Goal: Navigation & Orientation: Find specific page/section

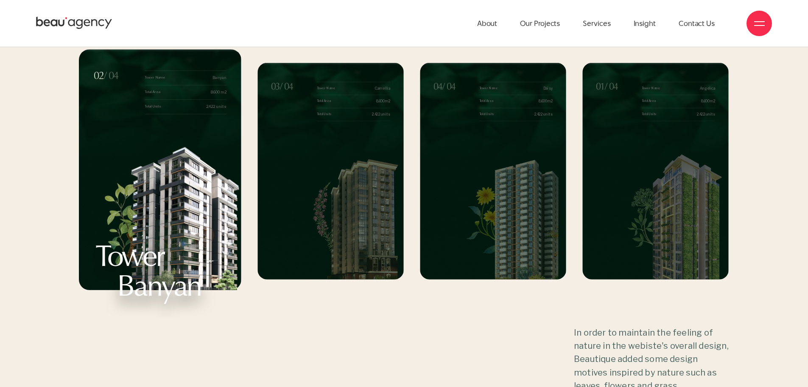
scroll to position [9588, 0]
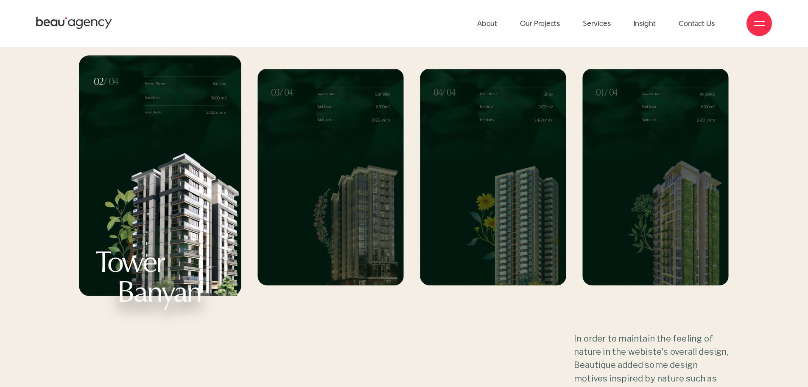
click at [349, 207] on img "3 / 4" at bounding box center [353, 220] width 102 height 129
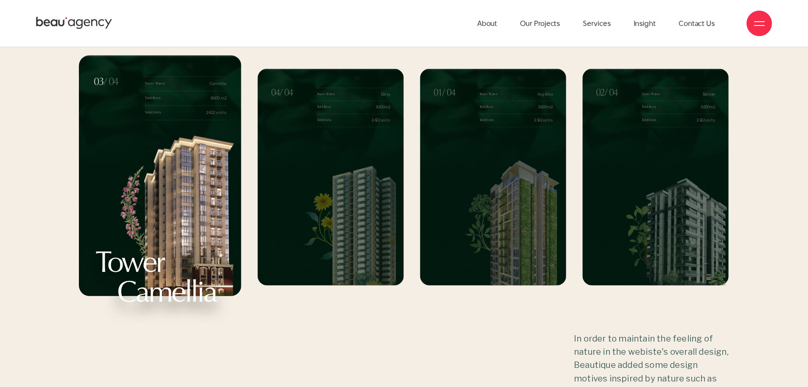
click at [341, 218] on img "4 / 4" at bounding box center [353, 220] width 102 height 129
click at [340, 219] on img "4 / 4" at bounding box center [353, 220] width 102 height 129
click at [388, 168] on img "4 / 4" at bounding box center [353, 220] width 102 height 129
click at [480, 182] on img "1 / 4" at bounding box center [515, 220] width 102 height 129
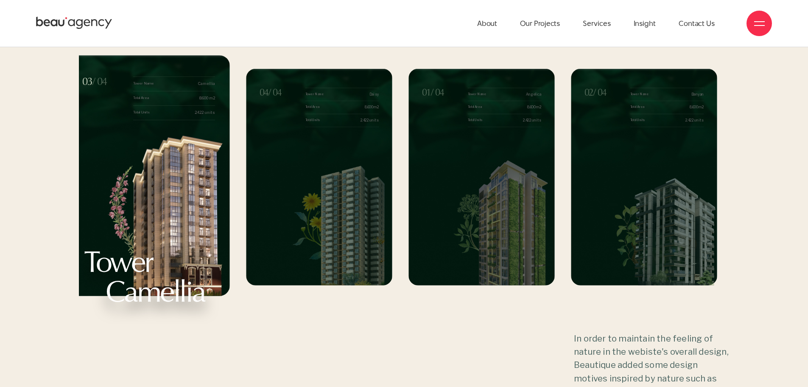
click at [323, 192] on img "4 / 4" at bounding box center [341, 220] width 102 height 129
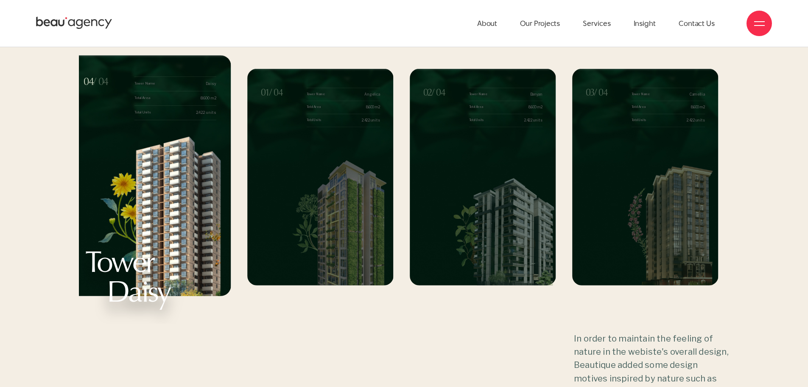
click at [454, 207] on img "2 / 4" at bounding box center [505, 220] width 102 height 129
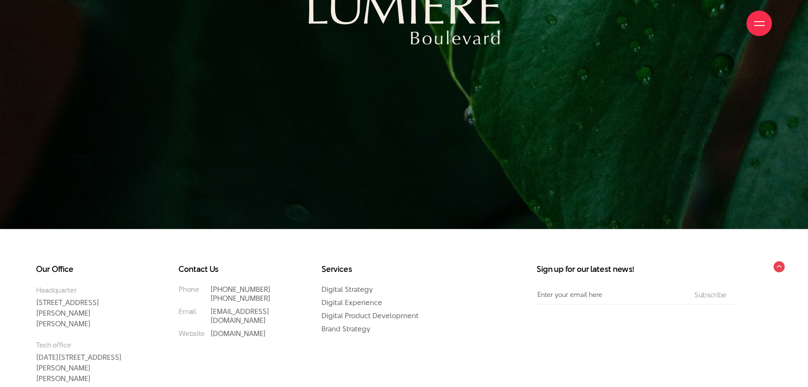
scroll to position [12510, 0]
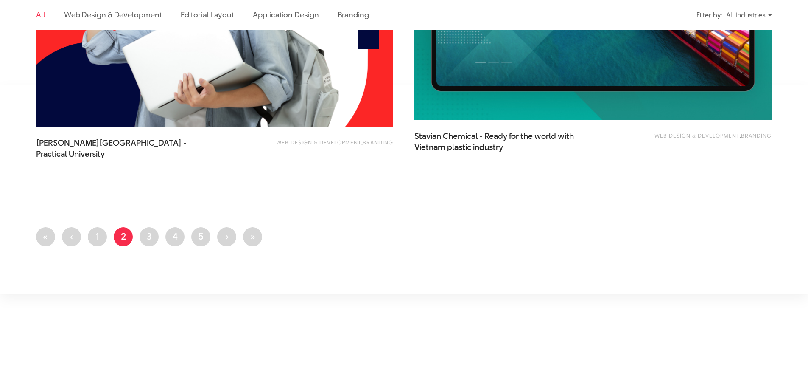
scroll to position [2164, 0]
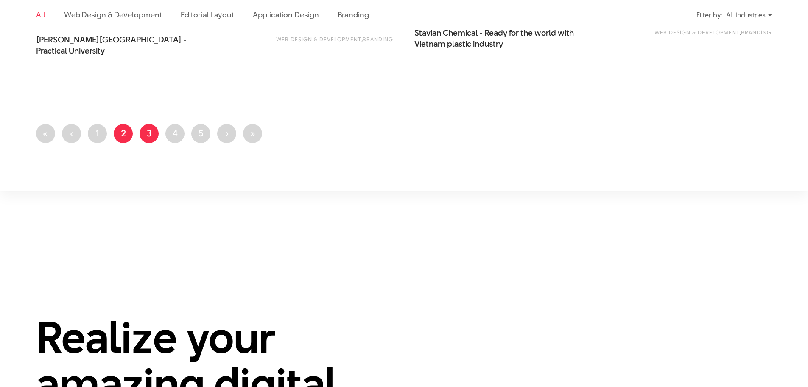
click at [144, 132] on link "Page 3" at bounding box center [149, 133] width 19 height 19
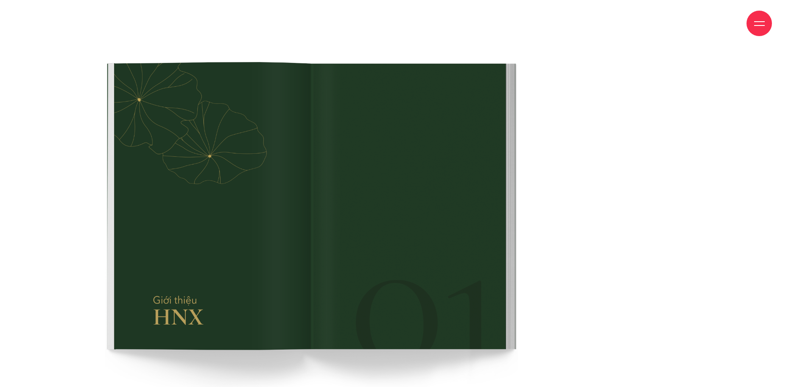
scroll to position [2164, 0]
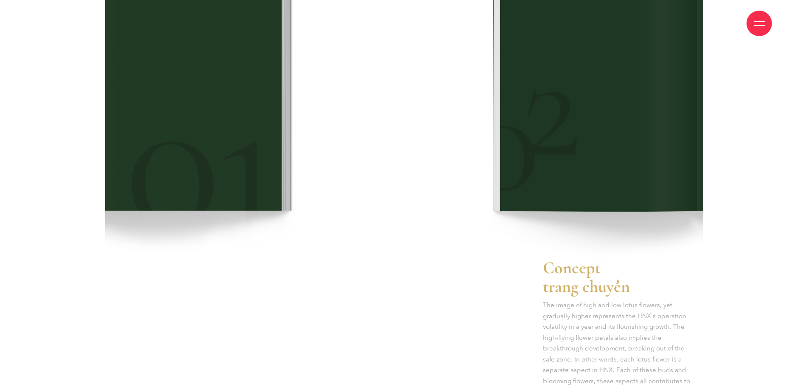
click at [186, 130] on img at bounding box center [87, 91] width 413 height 334
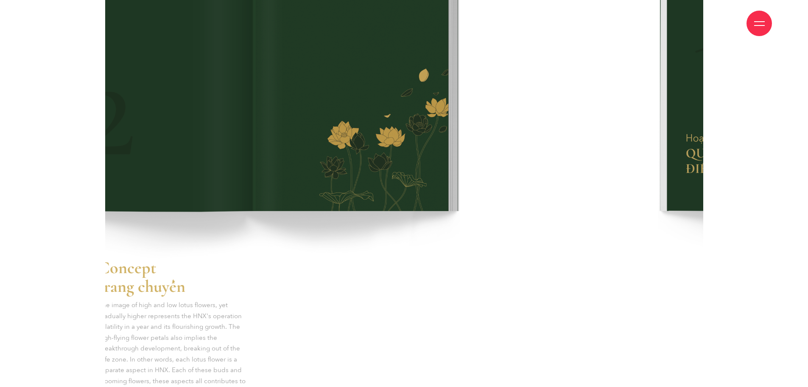
click at [160, 146] on img at bounding box center [253, 91] width 413 height 335
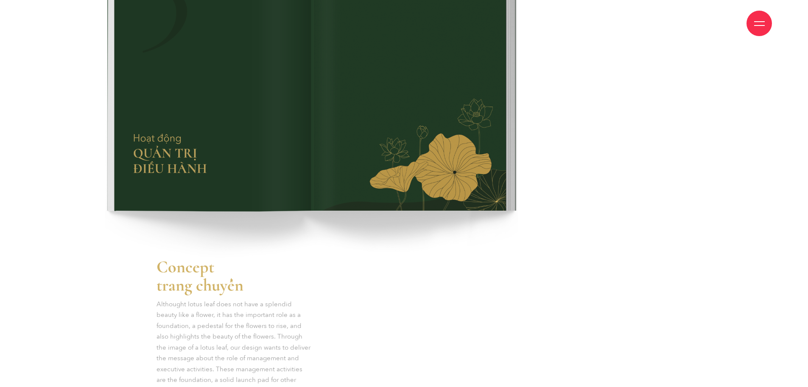
click at [157, 160] on img at bounding box center [311, 90] width 413 height 333
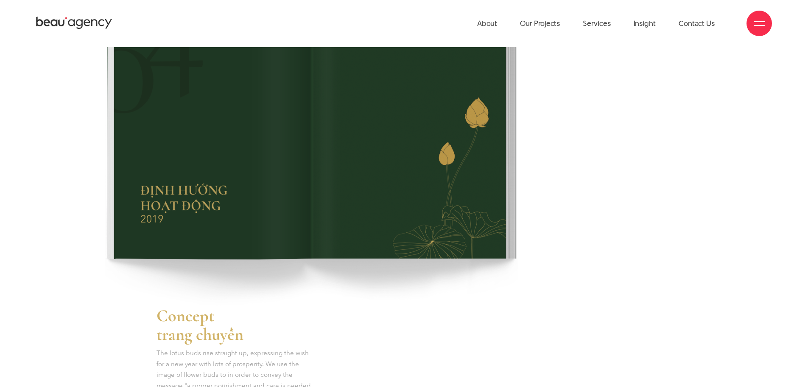
scroll to position [2036, 0]
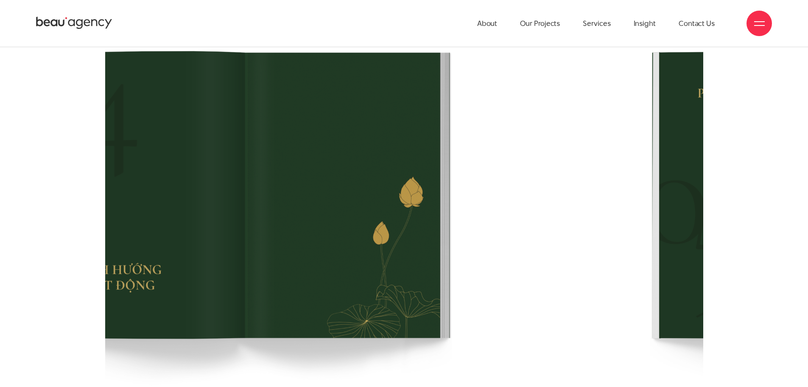
click at [191, 181] on img at bounding box center [245, 218] width 413 height 335
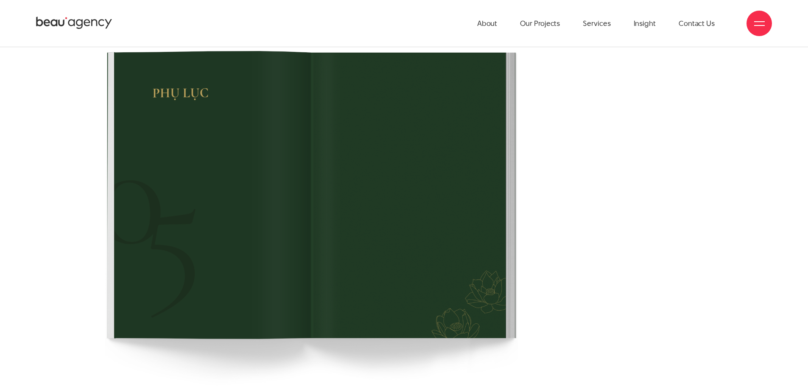
click at [160, 171] on img at bounding box center [311, 218] width 413 height 334
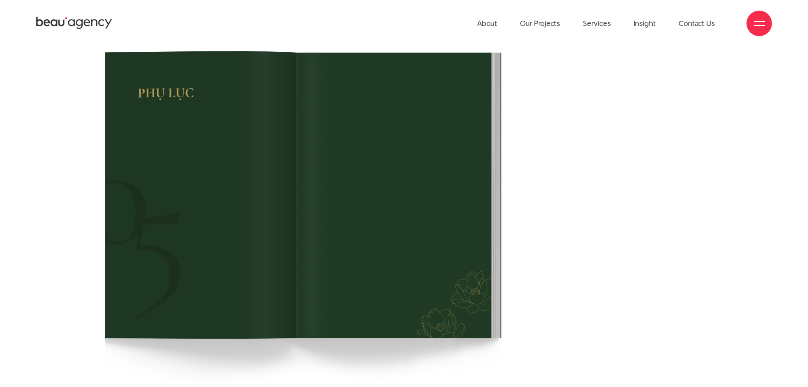
click at [127, 178] on img at bounding box center [296, 218] width 413 height 334
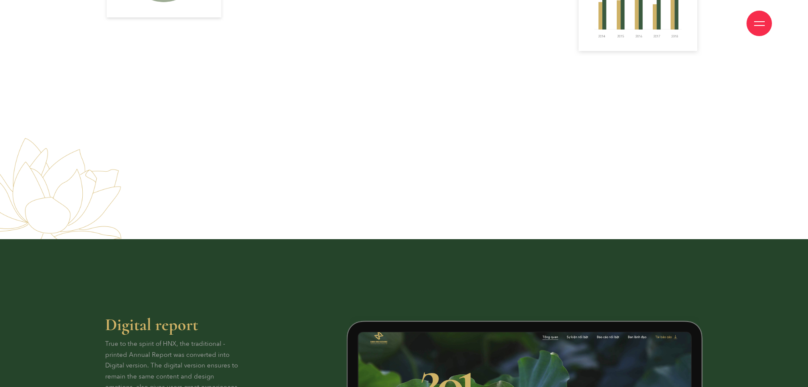
scroll to position [4327, 0]
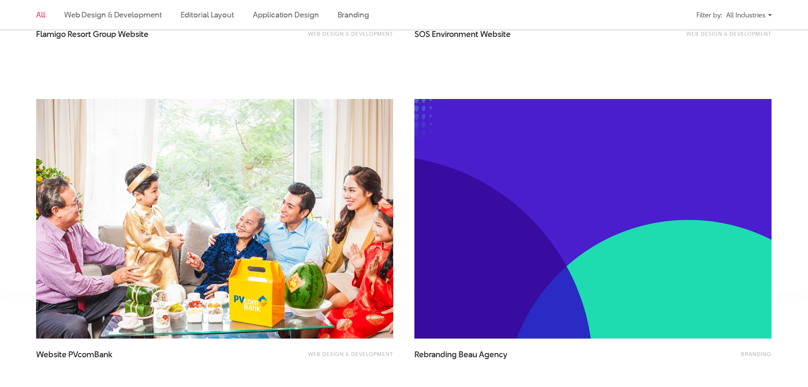
scroll to position [1994, 0]
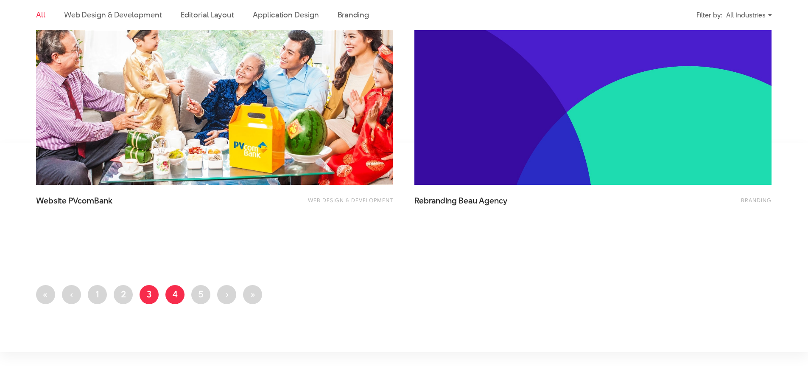
click at [171, 294] on link "Page 4" at bounding box center [174, 294] width 19 height 19
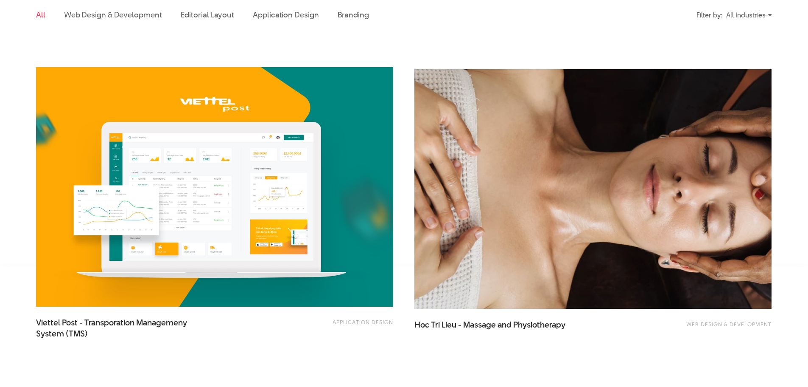
scroll to position [1994, 0]
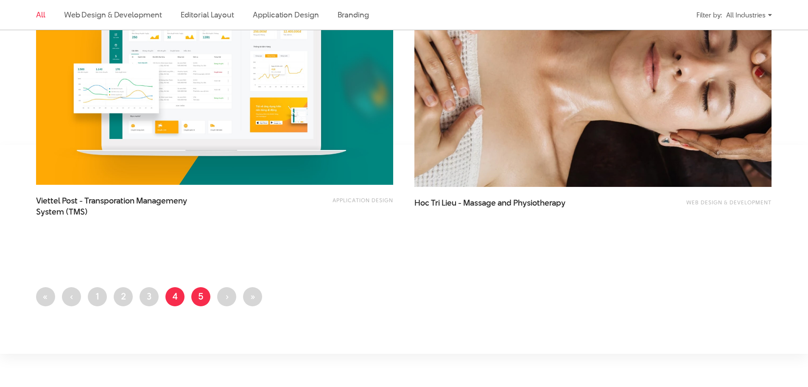
click at [201, 298] on link "Page 5" at bounding box center [200, 296] width 19 height 19
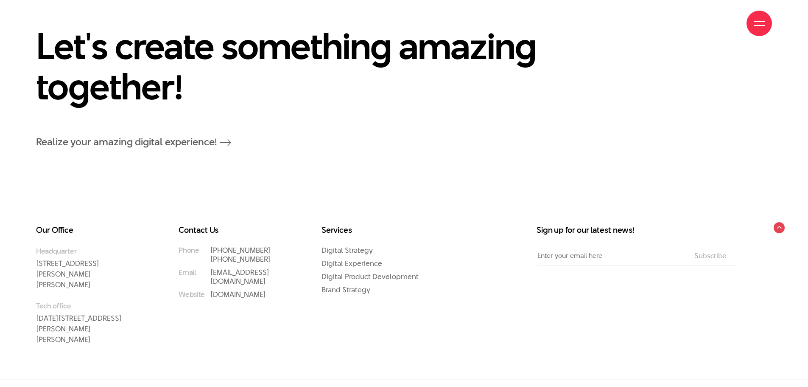
scroll to position [3709, 0]
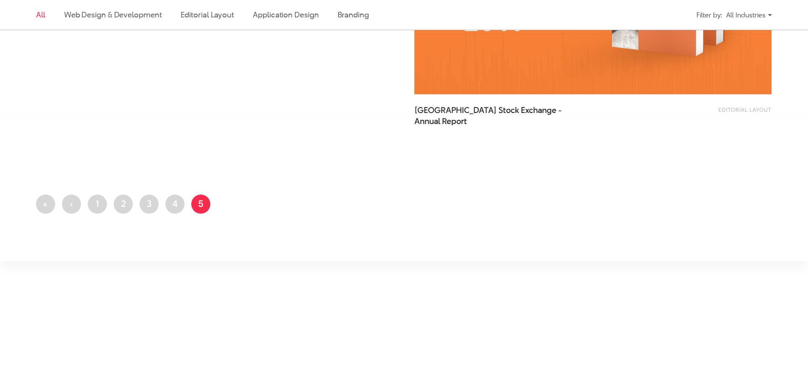
scroll to position [1570, 0]
